Goal: Task Accomplishment & Management: Manage account settings

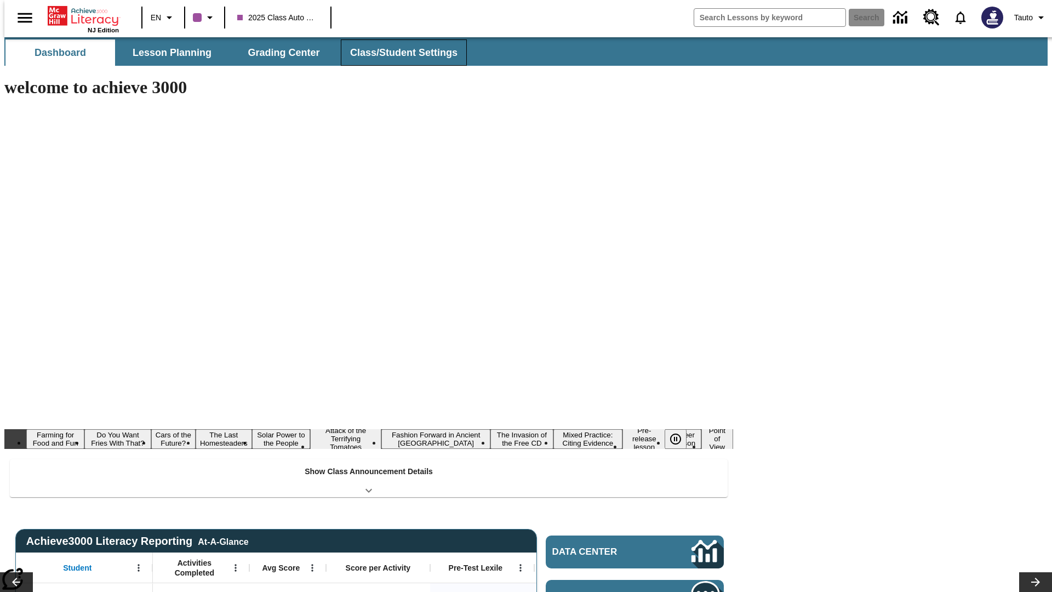
click at [398, 53] on span "Class/Student Settings" at bounding box center [403, 53] width 107 height 13
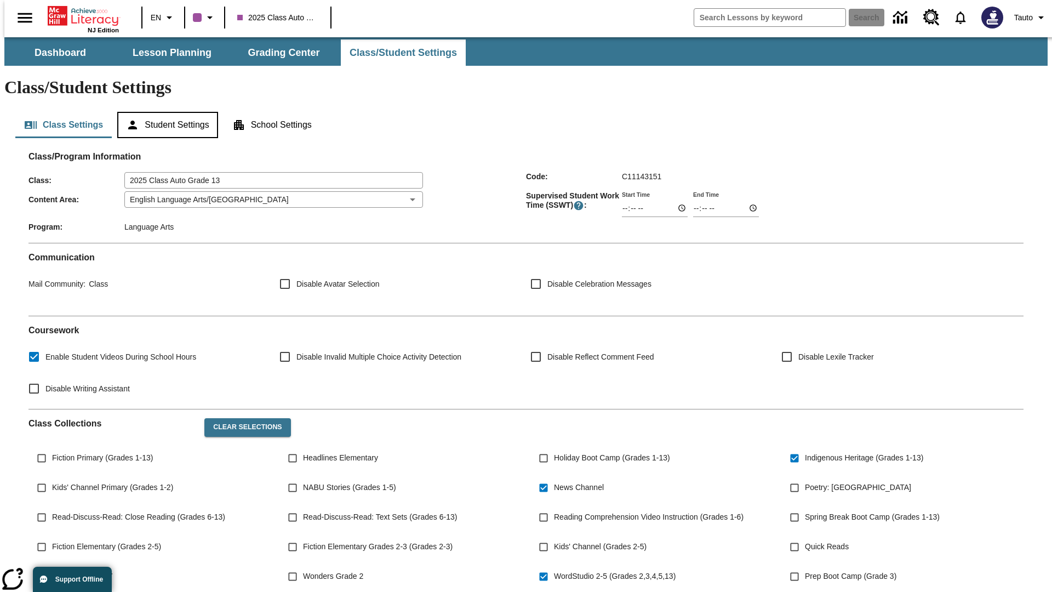
click at [165, 112] on button "Student Settings" at bounding box center [167, 125] width 100 height 26
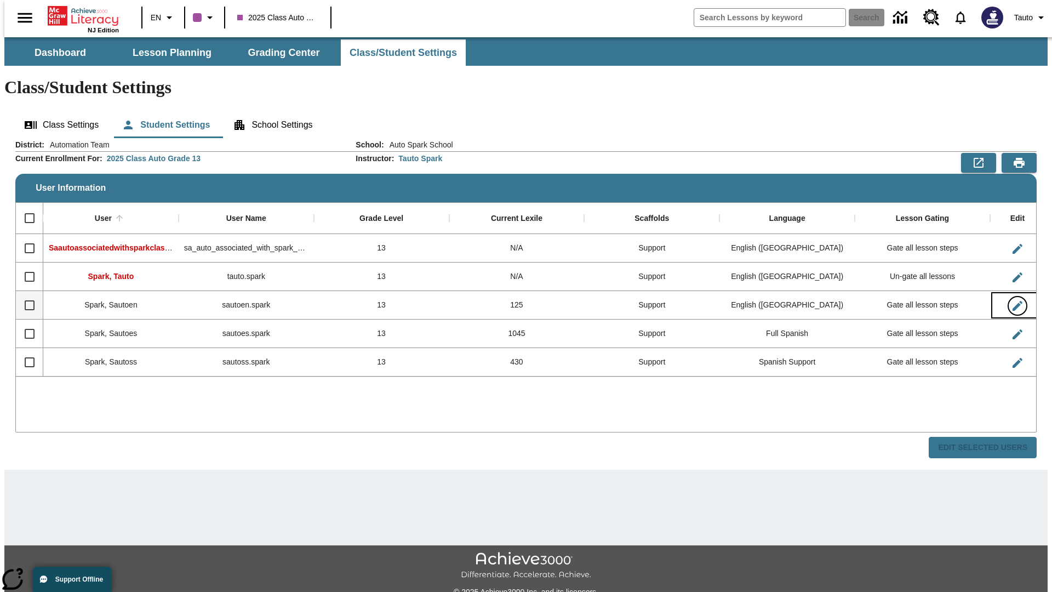
click at [1013, 301] on icon "Edit User" at bounding box center [1018, 306] width 10 height 10
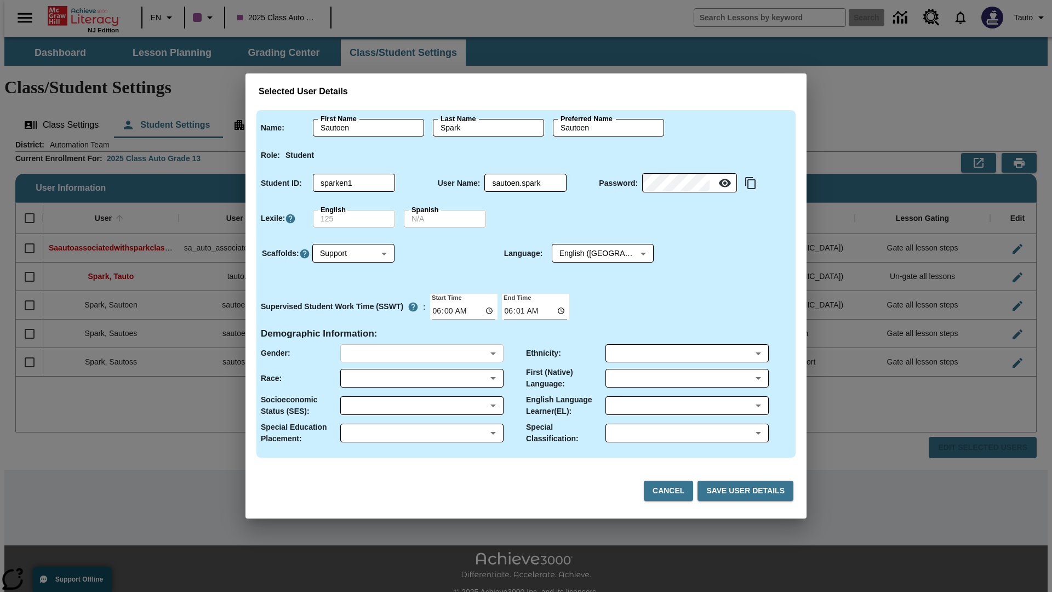
click at [422, 353] on body "Skip to main content NJ Edition EN 2025 Class Auto Grade 13 Search 0 Tauto Dash…" at bounding box center [526, 326] width 1044 height 579
click at [422, 378] on body "Skip to main content NJ Edition EN 2025 Class Auto Grade 13 Search 0 Tauto Dash…" at bounding box center [526, 326] width 1044 height 579
click at [422, 406] on body "Skip to main content NJ Edition EN 2025 Class Auto Grade 13 Search 0 Tauto Dash…" at bounding box center [526, 326] width 1044 height 579
click at [422, 433] on body "Skip to main content NJ Edition EN 2025 Class Auto Grade 13 Search 0 Tauto Dash…" at bounding box center [526, 326] width 1044 height 579
click at [687, 353] on body "Skip to main content NJ Edition EN 2025 Class Auto Grade 13 Search 0 Tauto Dash…" at bounding box center [526, 326] width 1044 height 579
